Goal: Information Seeking & Learning: Learn about a topic

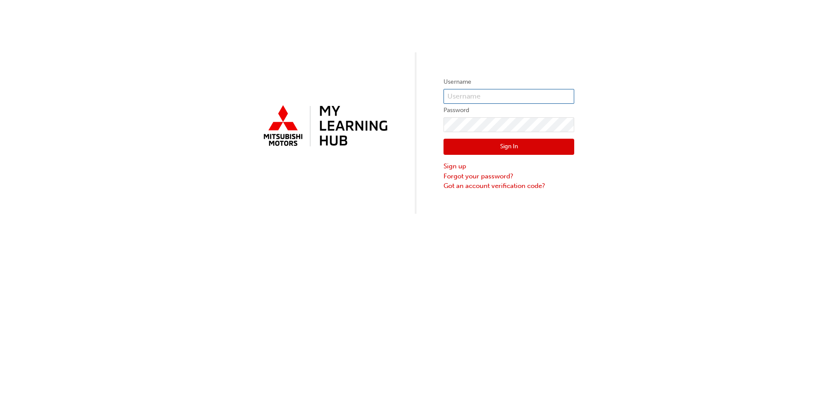
type input "0005980239"
click at [483, 148] on button "Sign In" at bounding box center [509, 147] width 131 height 17
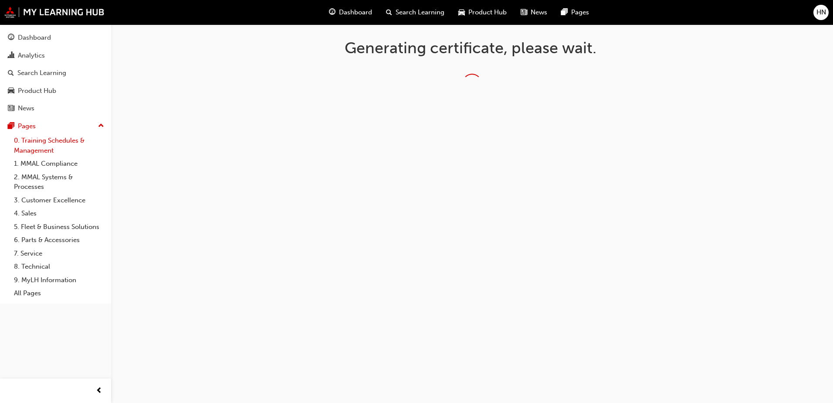
click at [51, 142] on link "0. Training Schedules & Management" at bounding box center [58, 145] width 97 height 23
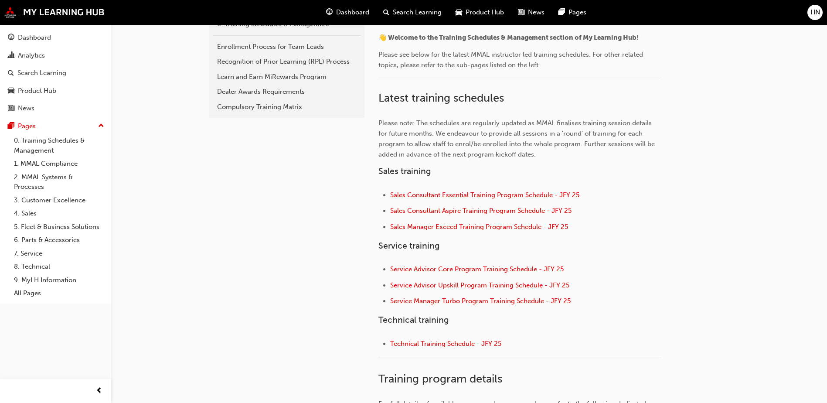
scroll to position [218, 0]
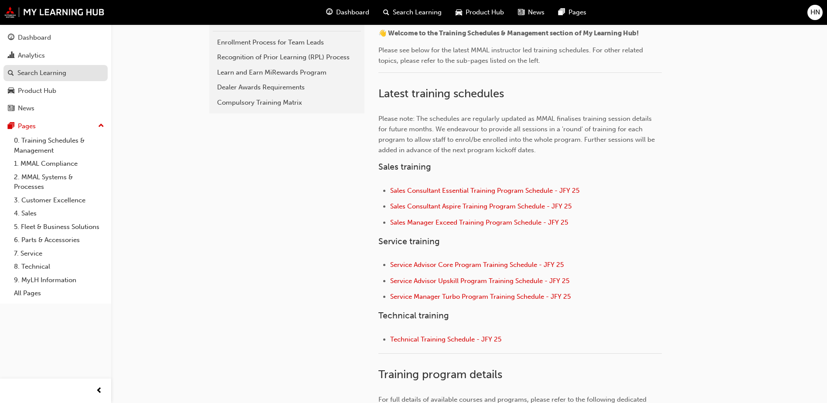
click at [52, 76] on div "Search Learning" at bounding box center [41, 73] width 49 height 10
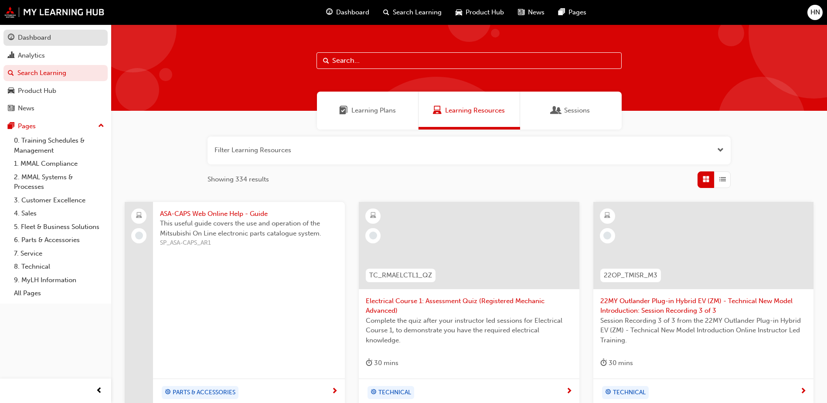
click at [59, 42] on div "Dashboard" at bounding box center [55, 37] width 95 height 11
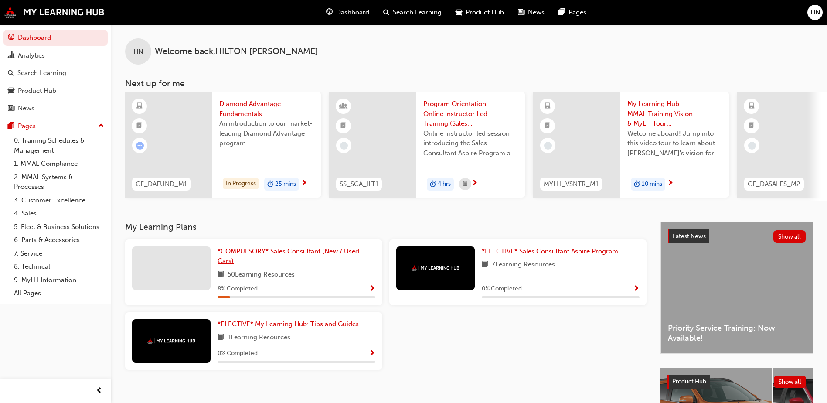
click at [330, 261] on link "*COMPULSORY* Sales Consultant (New / Used Cars)" at bounding box center [297, 256] width 158 height 20
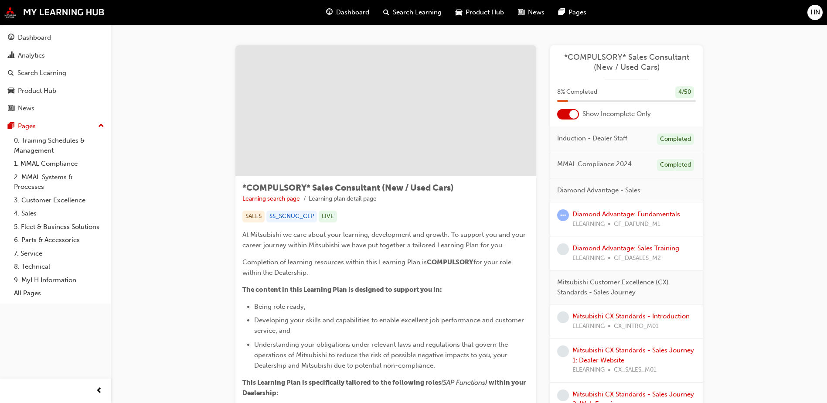
click at [602, 61] on span "*COMPULSORY* Sales Consultant (New / Used Cars)" at bounding box center [626, 62] width 139 height 20
click at [599, 216] on link "Diamond Advantage: Fundamentals" at bounding box center [626, 214] width 108 height 8
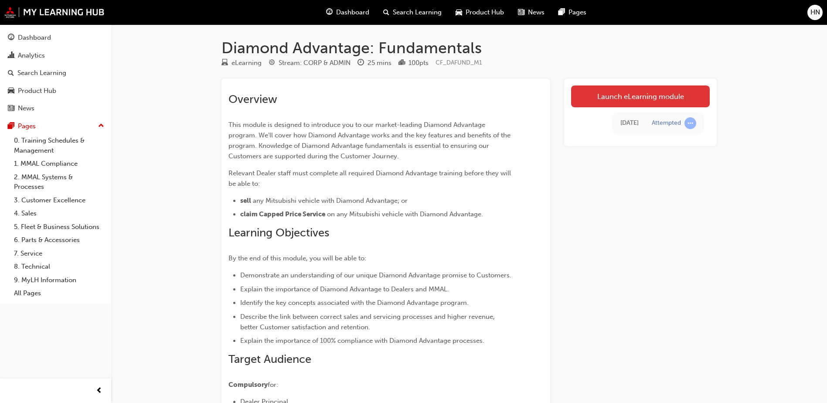
click at [624, 97] on link "Launch eLearning module" at bounding box center [640, 96] width 139 height 22
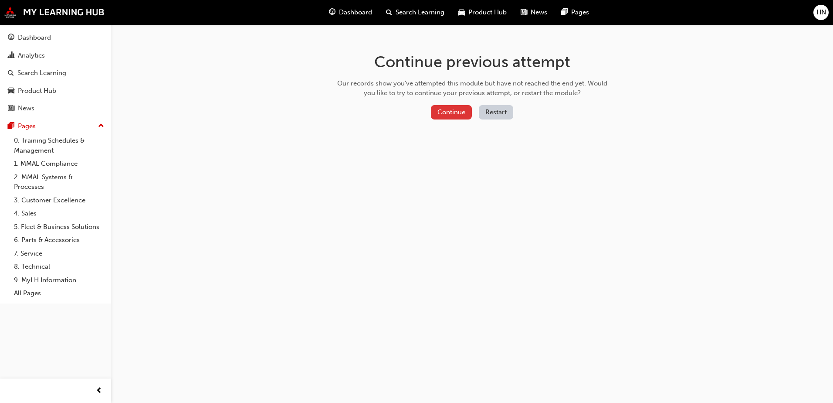
click at [461, 106] on button "Continue" at bounding box center [451, 112] width 41 height 14
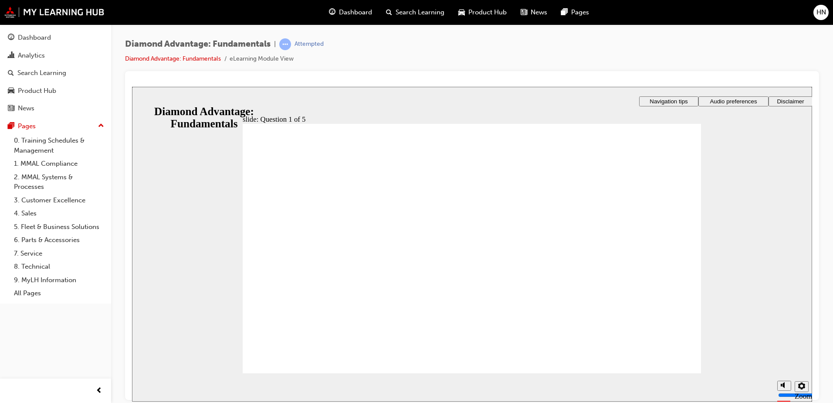
click at [207, 102] on div "slide: Question 1 of 5 Rectangle 1 Rectangle 2 Question 1 of 5 Diamond Advantag…" at bounding box center [472, 243] width 680 height 315
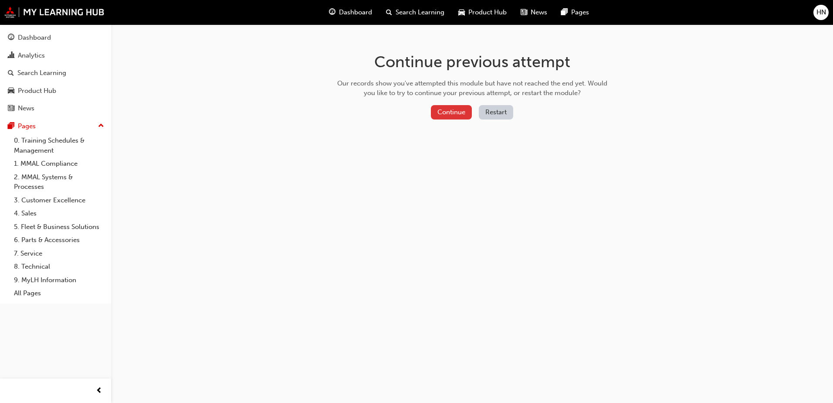
click at [440, 110] on button "Continue" at bounding box center [451, 112] width 41 height 14
